Goal: Task Accomplishment & Management: Manage account settings

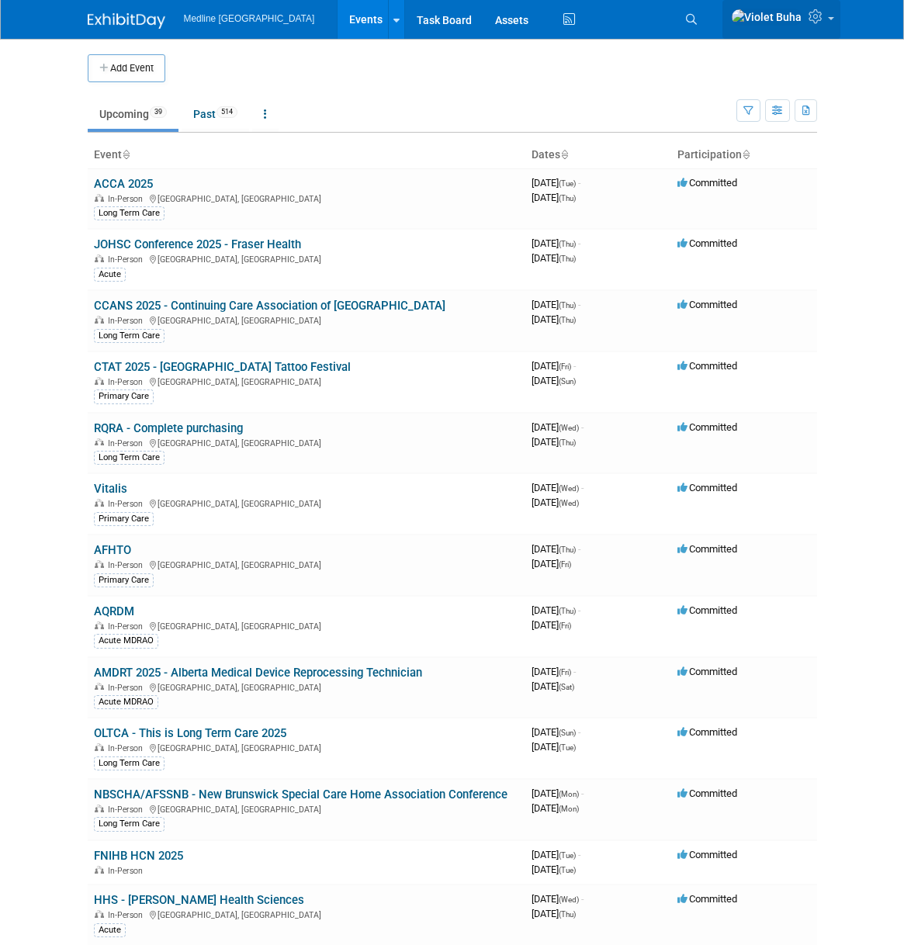
click at [810, 23] on icon at bounding box center [817, 16] width 18 height 14
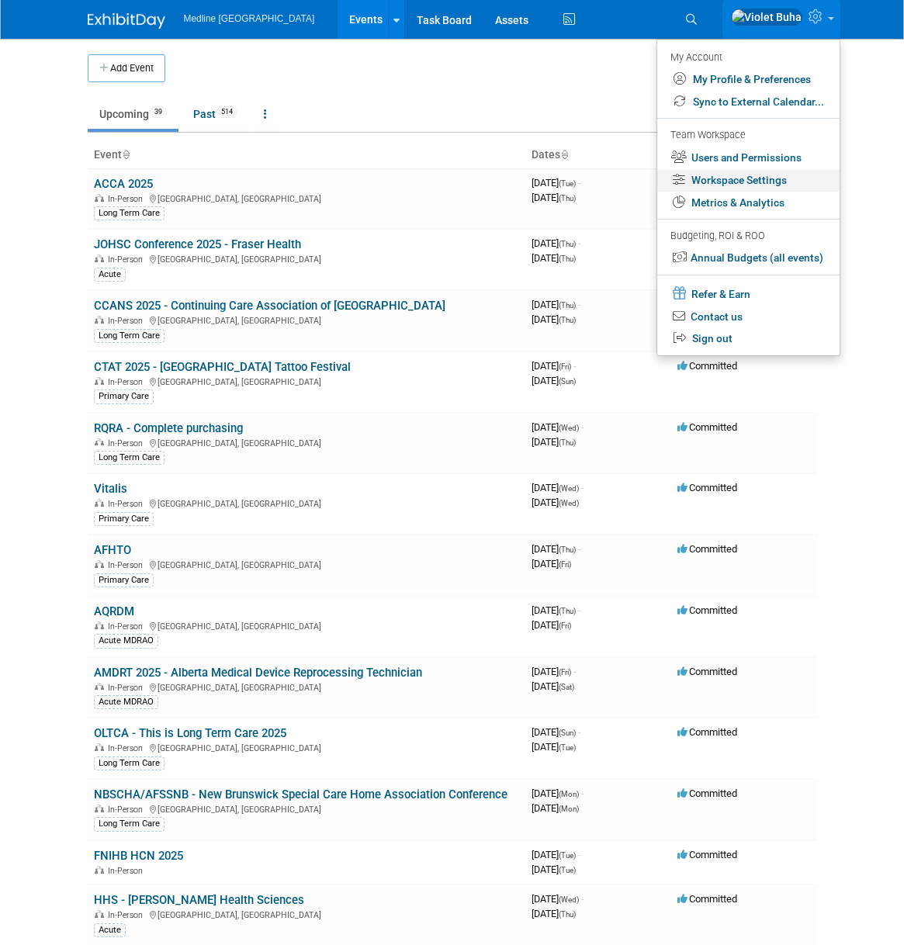
click at [776, 185] on link "Workspace Settings" at bounding box center [748, 180] width 182 height 22
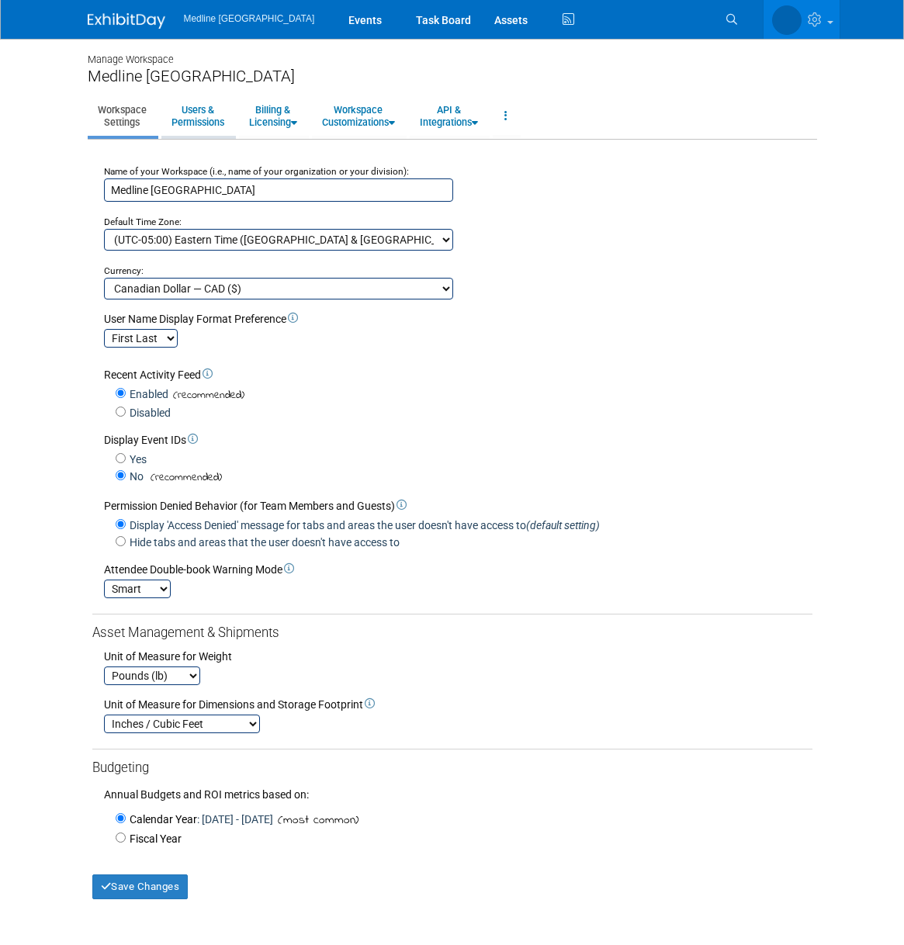
click at [209, 119] on link "Users & Permissions" at bounding box center [197, 116] width 73 height 38
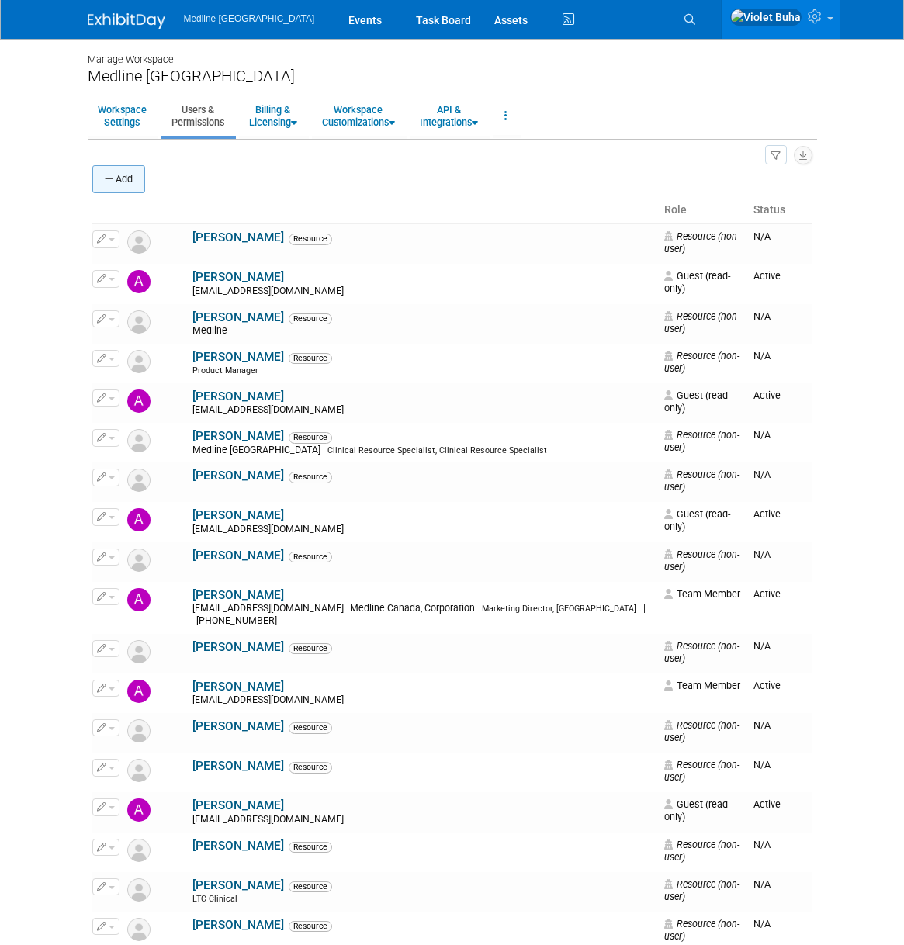
click at [123, 178] on button "Add" at bounding box center [118, 179] width 53 height 28
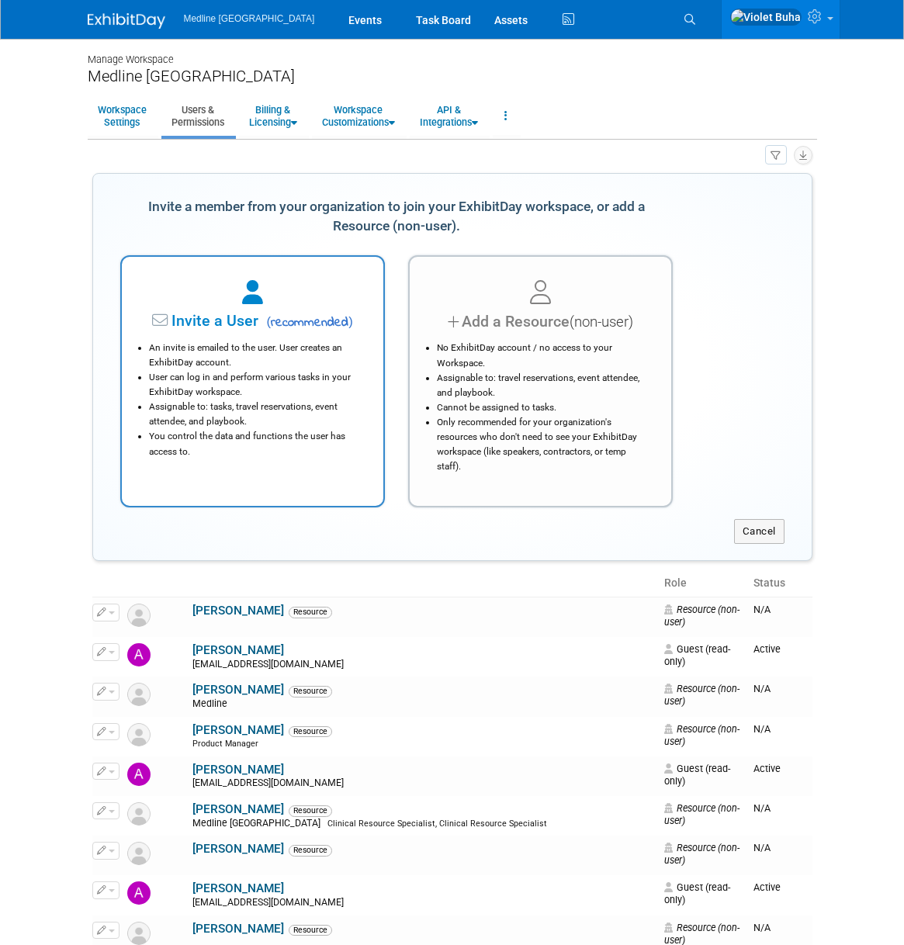
click at [221, 363] on li "An invite is emailed to the user. User creates an ExhibitDay account." at bounding box center [256, 355] width 215 height 29
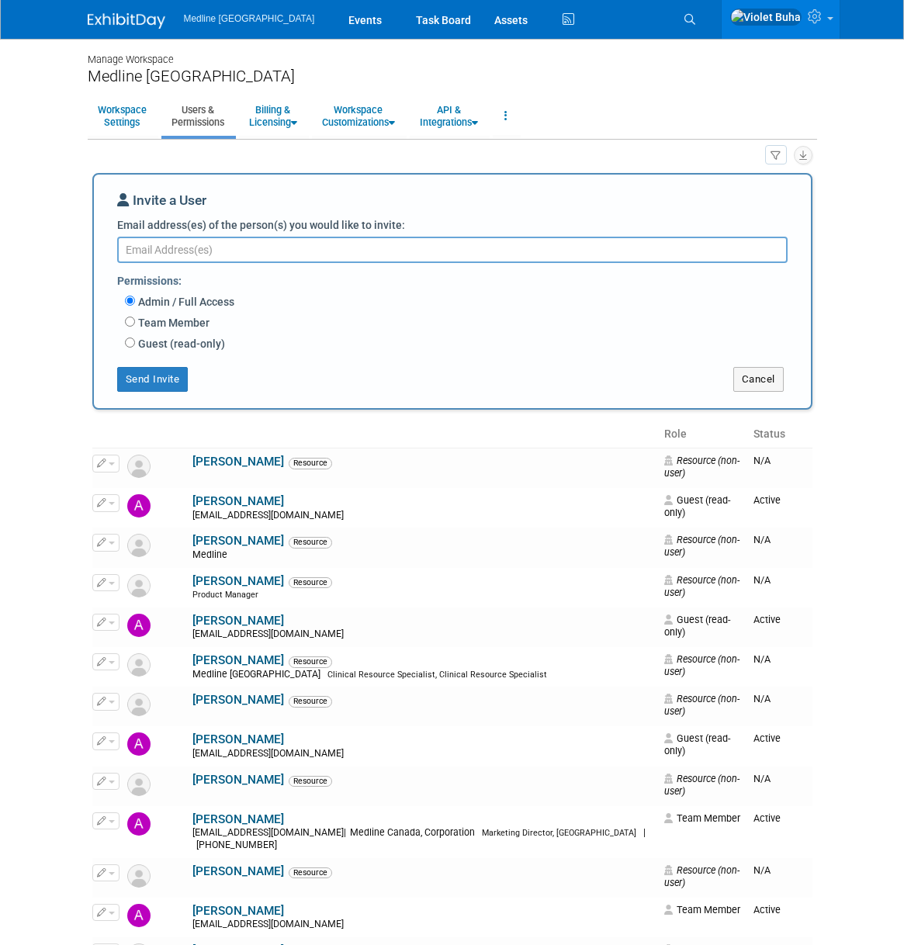
click at [196, 251] on textarea "Email address(es) of the person(s) you would like to invite:" at bounding box center [452, 250] width 670 height 26
paste textarea "[EMAIL_ADDRESS][DOMAIN_NAME]"
type textarea "[EMAIL_ADDRESS][DOMAIN_NAME]"
click at [126, 344] on input "Guest (read-only)" at bounding box center [130, 342] width 10 height 10
radio input "true"
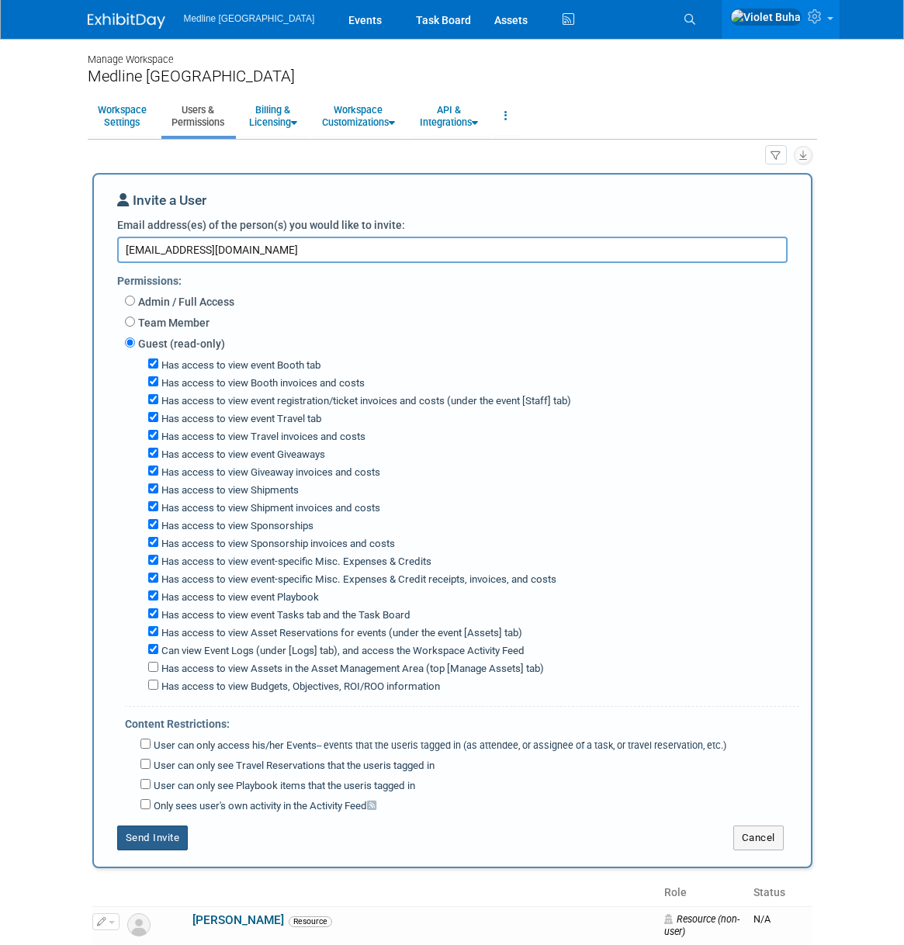
click at [146, 826] on button "Send Invite" at bounding box center [152, 837] width 71 height 25
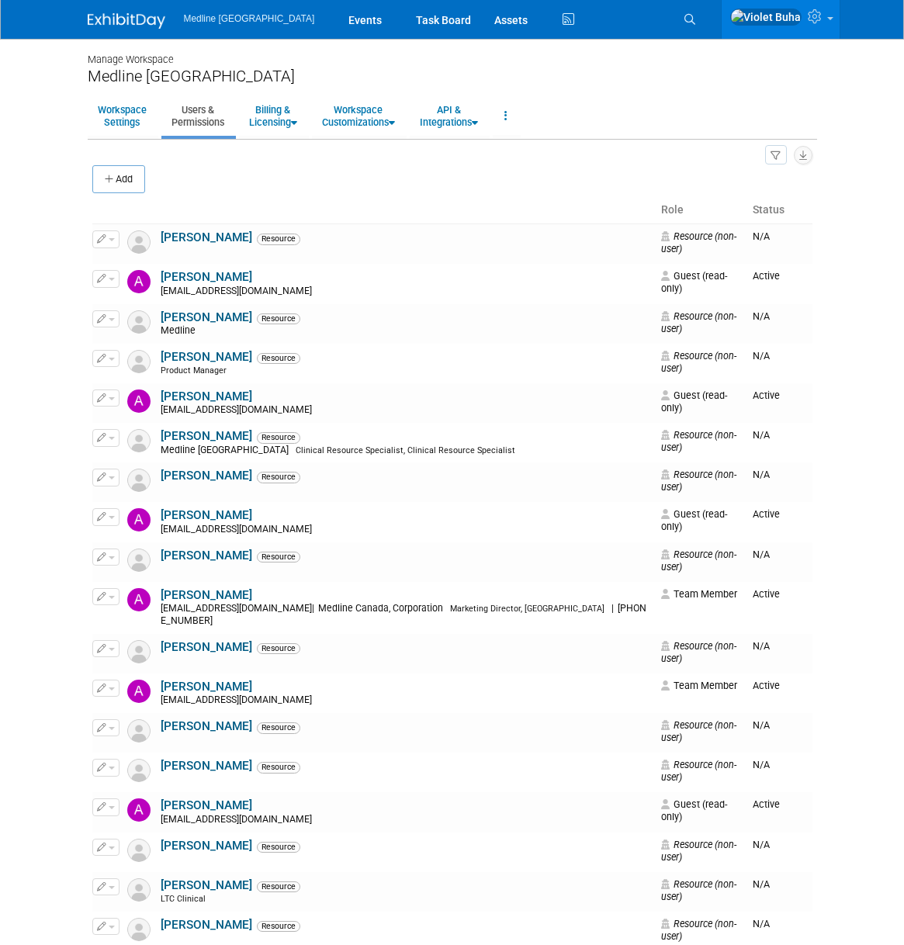
click at [138, 18] on img at bounding box center [127, 21] width 78 height 16
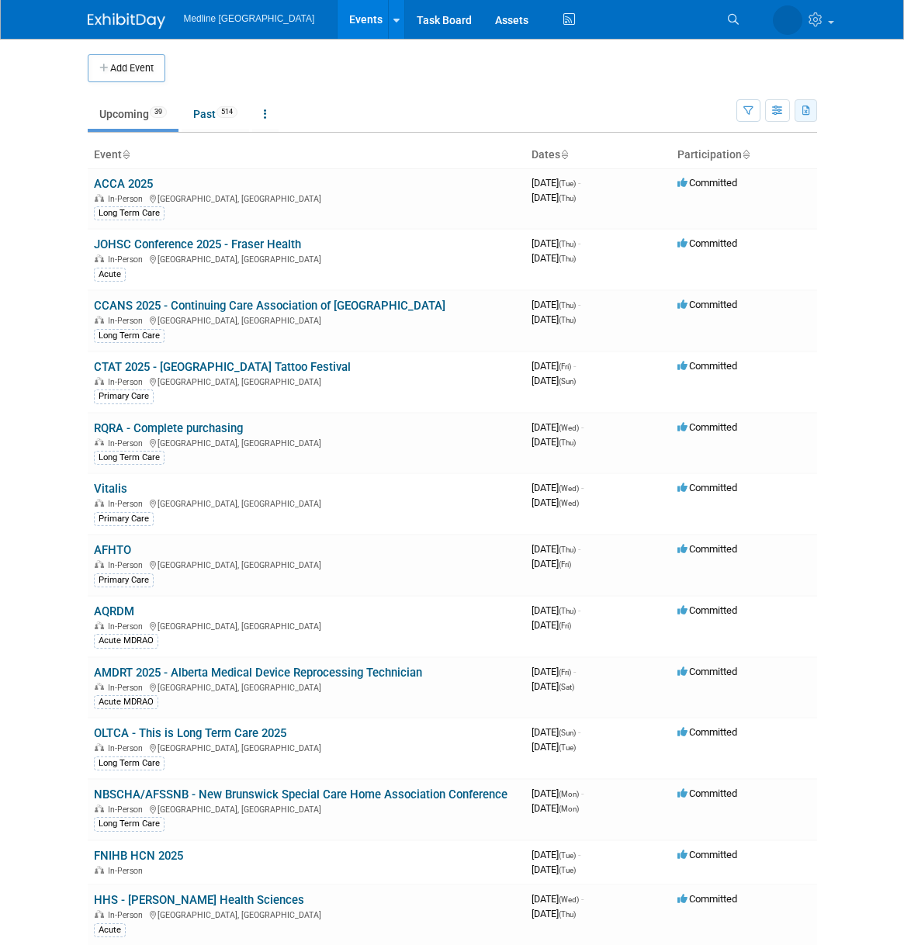
click at [808, 109] on icon "button" at bounding box center [806, 111] width 9 height 10
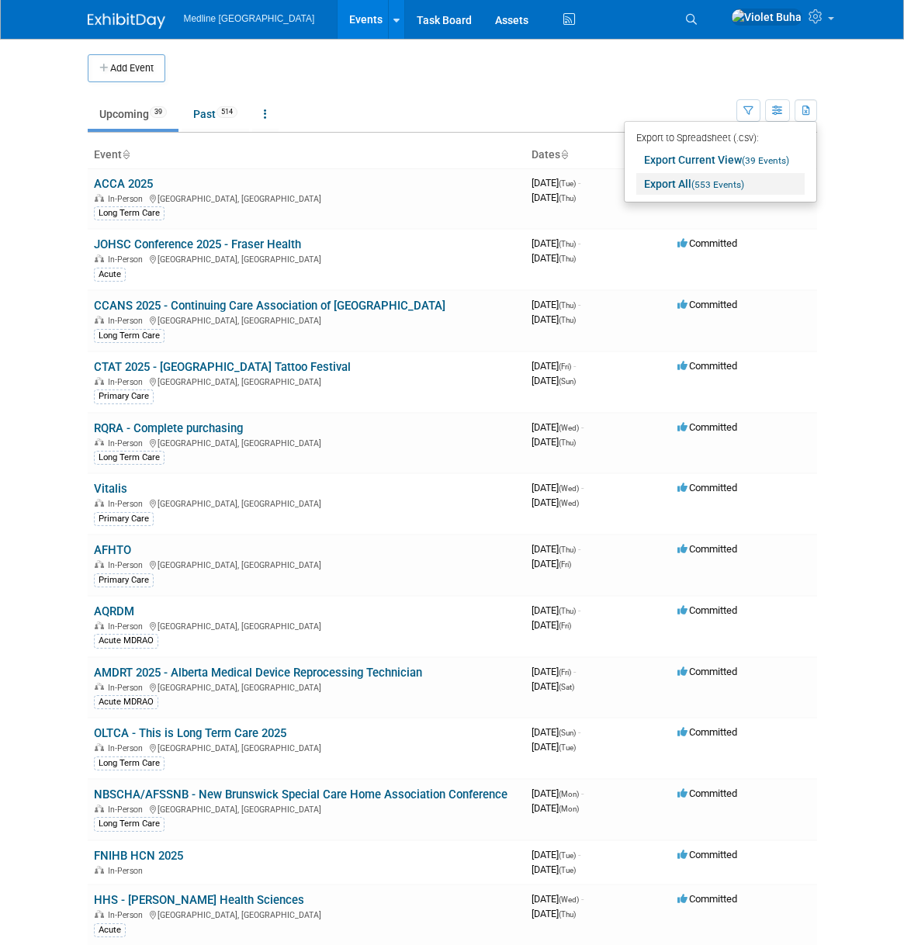
click at [733, 181] on span "(553 Events)" at bounding box center [717, 184] width 53 height 11
